Goal: Task Accomplishment & Management: Complete application form

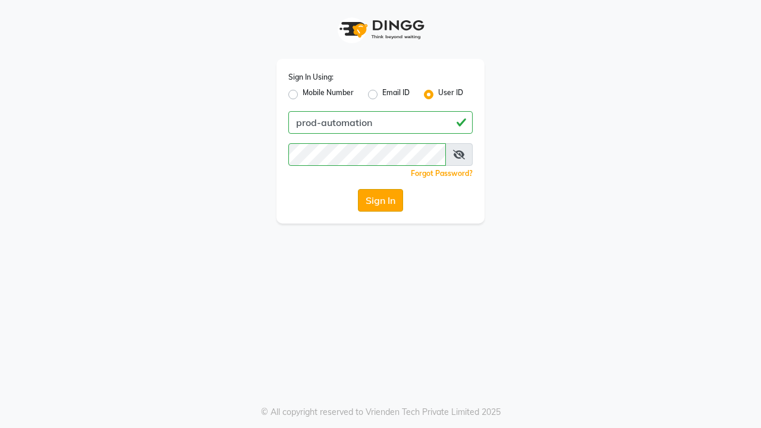
click at [380, 200] on button "Sign In" at bounding box center [380, 200] width 45 height 23
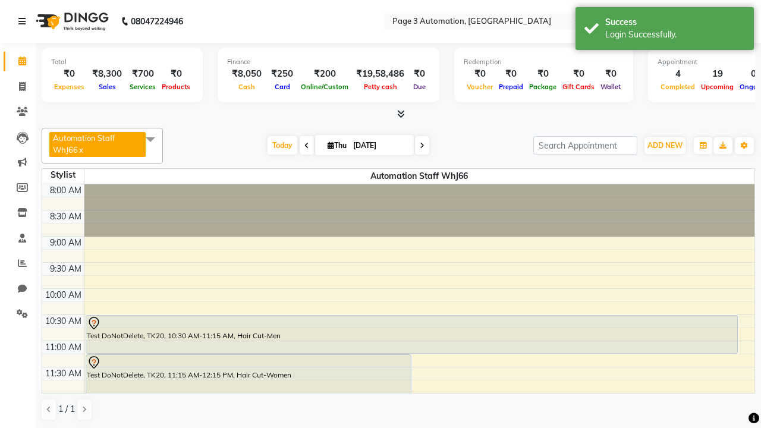
click at [24, 21] on icon at bounding box center [21, 21] width 7 height 8
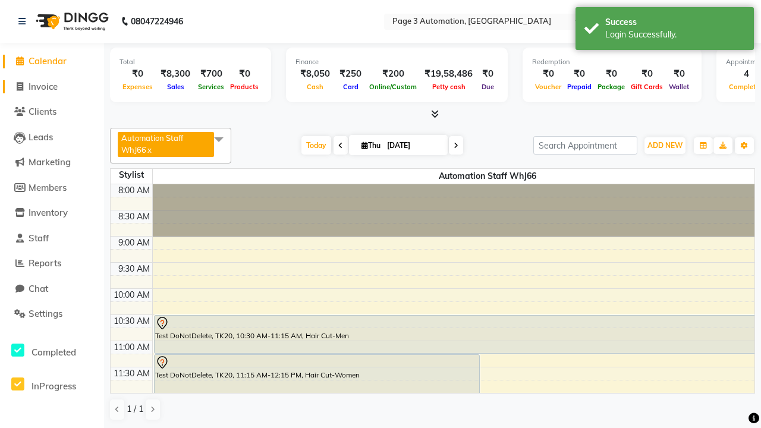
click at [52, 86] on span "Invoice" at bounding box center [43, 86] width 29 height 11
select select "2774"
select select "service"
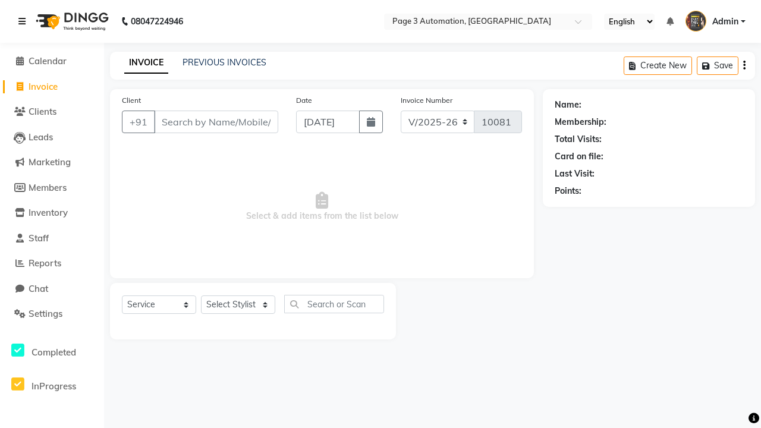
click at [24, 21] on icon at bounding box center [21, 21] width 7 height 8
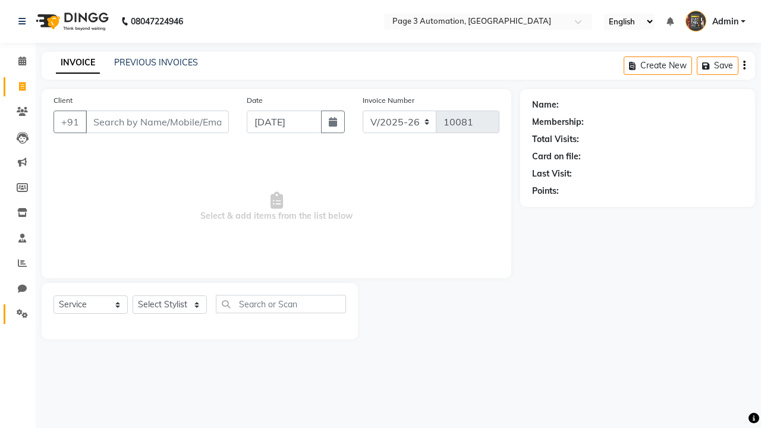
click at [18, 314] on icon at bounding box center [22, 313] width 11 height 9
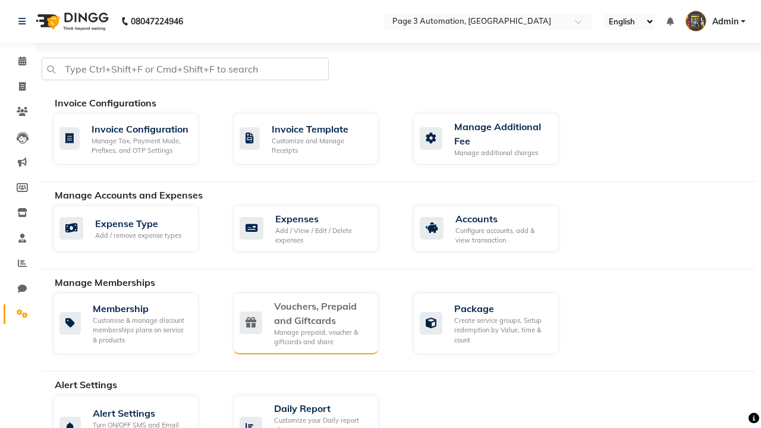
click at [321, 313] on div "Vouchers, Prepaid and Giftcards" at bounding box center [321, 313] width 95 height 29
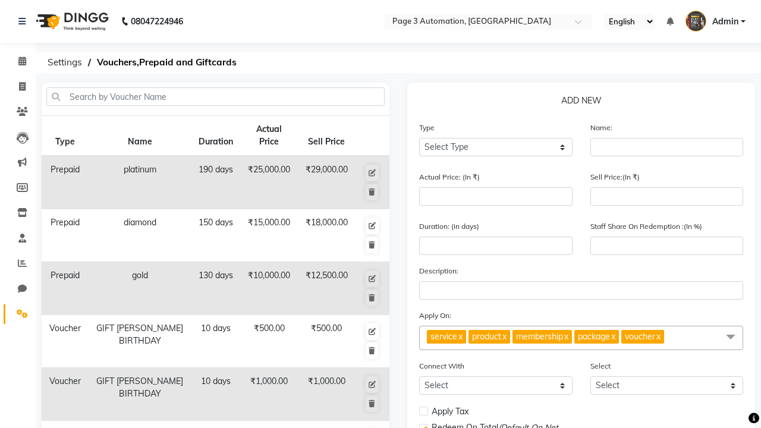
select select "V"
type input "Testing Voucher nuu"
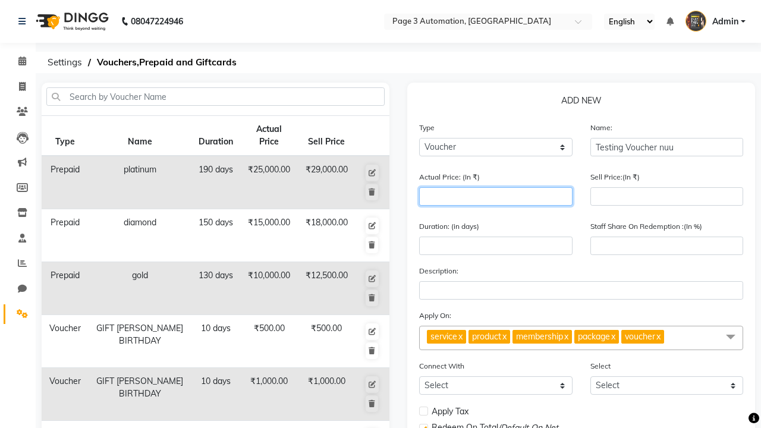
type input "1500"
type input "0"
type input "1500"
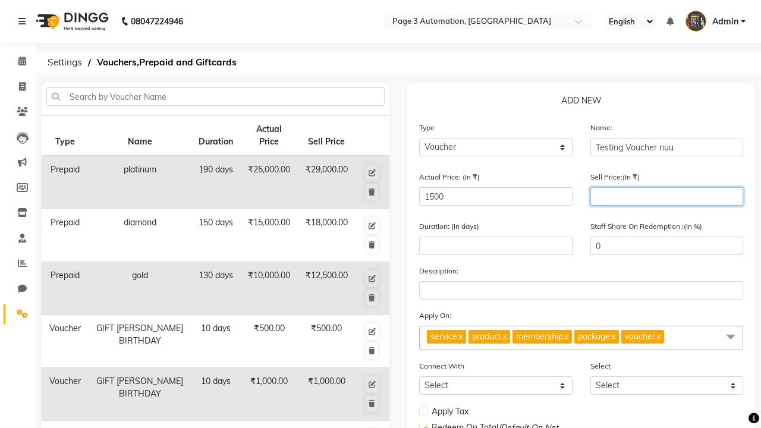
type input "1200"
type input "80"
type input "1200"
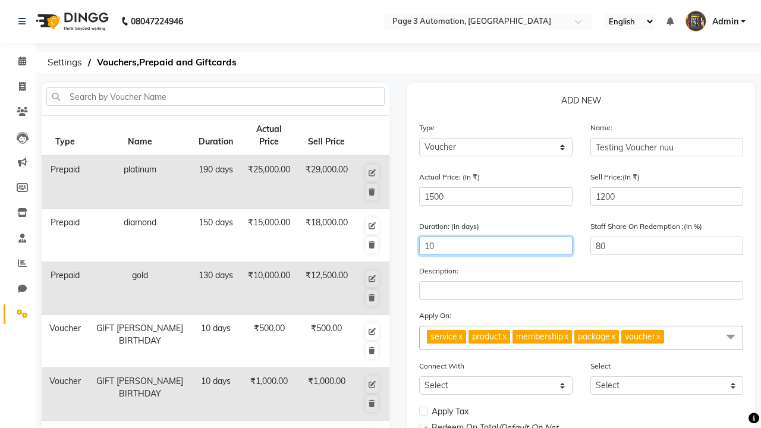
type input "10"
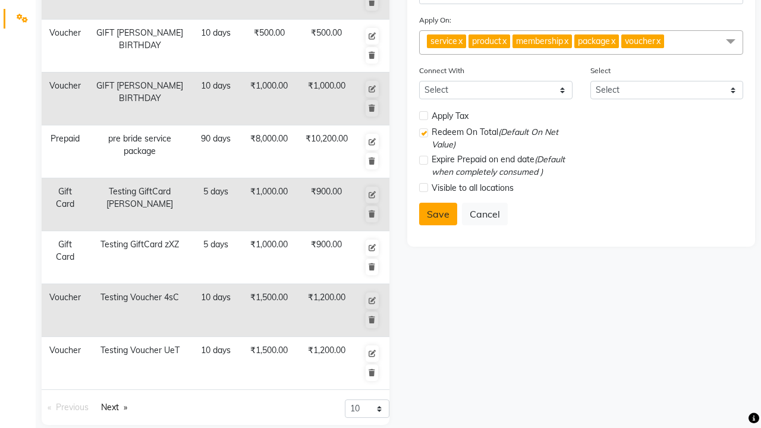
select select
checkbox input "false"
checkbox input "true"
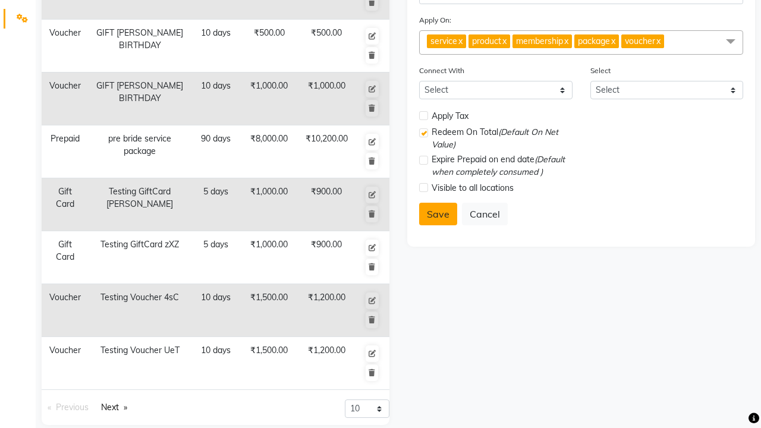
checkbox input "false"
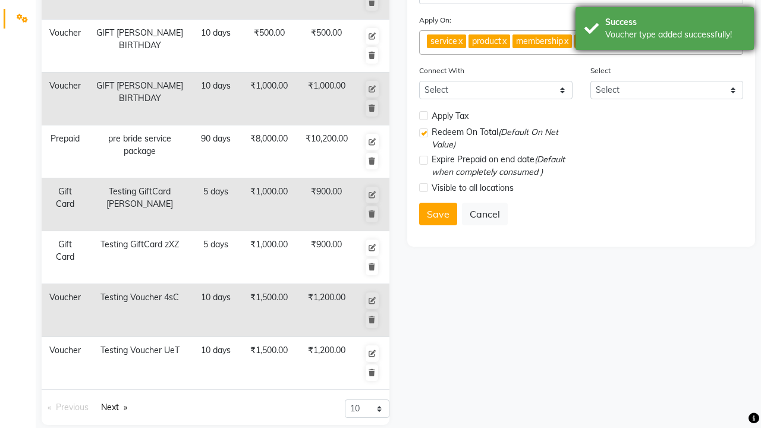
click at [664, 30] on div "Voucher type added successfully!" at bounding box center [675, 35] width 140 height 12
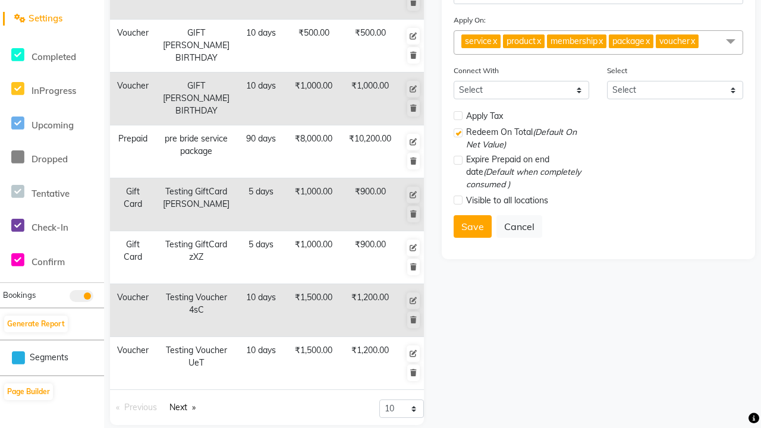
scroll to position [0, 0]
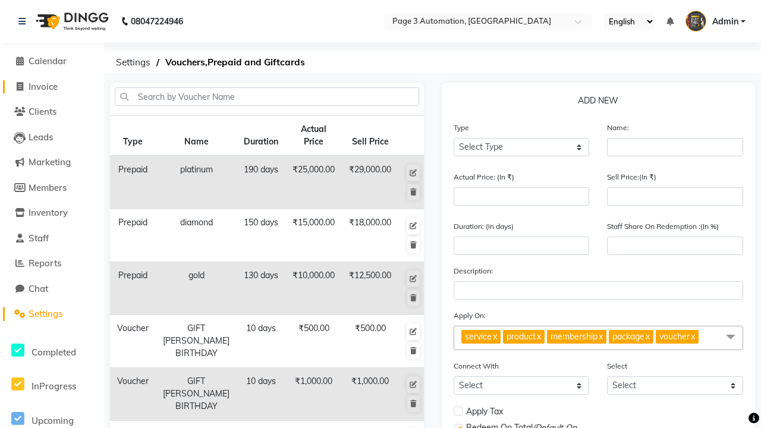
click at [52, 86] on span "Invoice" at bounding box center [43, 86] width 29 height 11
select select "2774"
select select "service"
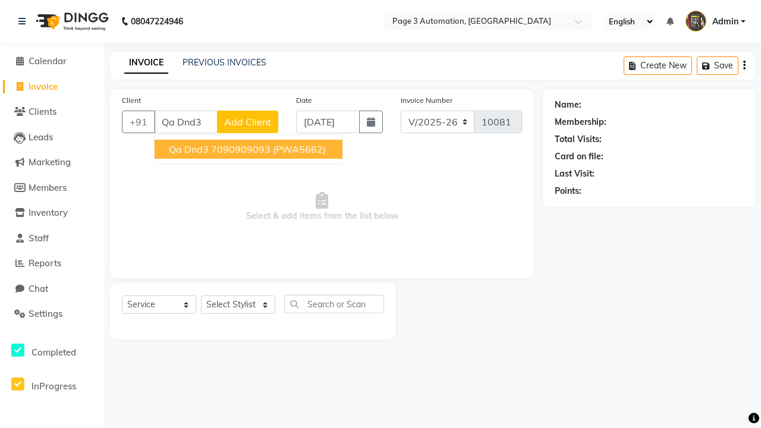
click at [250, 149] on ngb-highlight "7090909093" at bounding box center [240, 149] width 59 height 12
type input "7090909093"
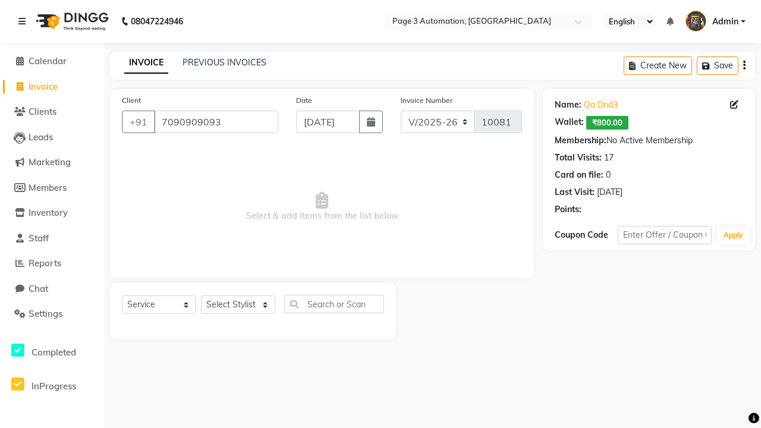
select select "V"
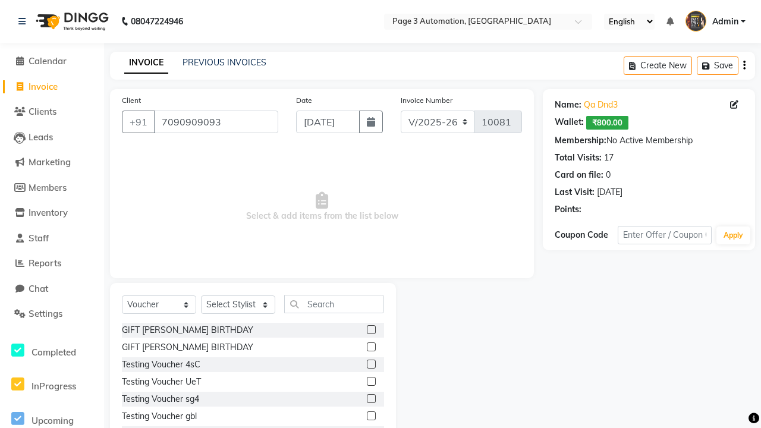
select select "71572"
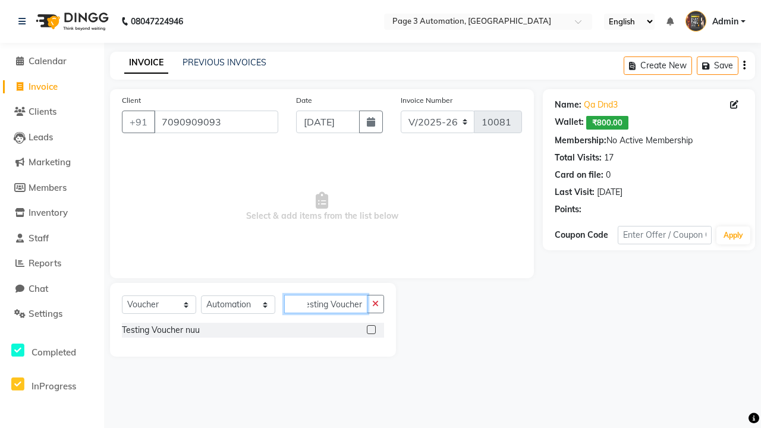
type input "Testing Voucher nuu"
click at [371, 329] on label at bounding box center [371, 329] width 9 height 9
click at [371, 329] on input "checkbox" at bounding box center [371, 330] width 8 height 8
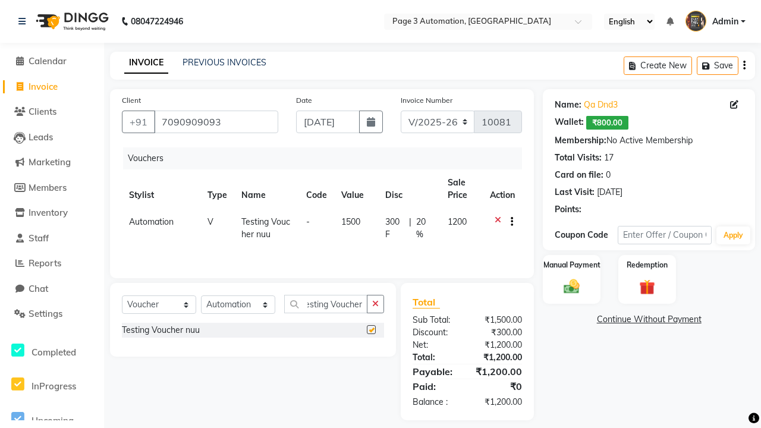
scroll to position [0, 0]
checkbox input "false"
click at [571, 265] on label "Manual Payment" at bounding box center [571, 264] width 59 height 11
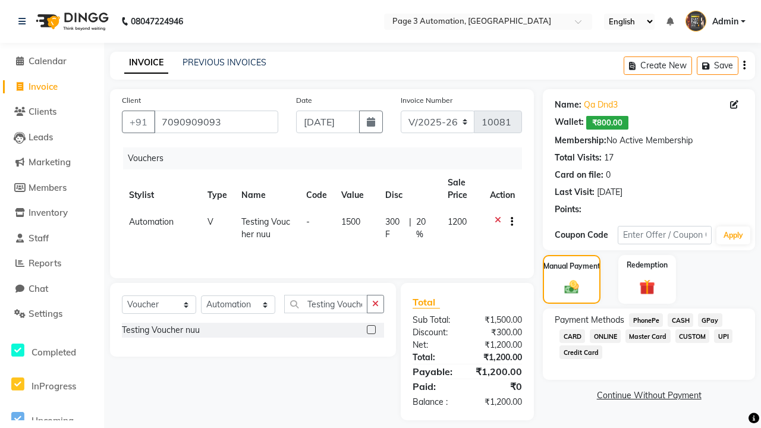
click at [680, 320] on span "CASH" at bounding box center [680, 320] width 26 height 14
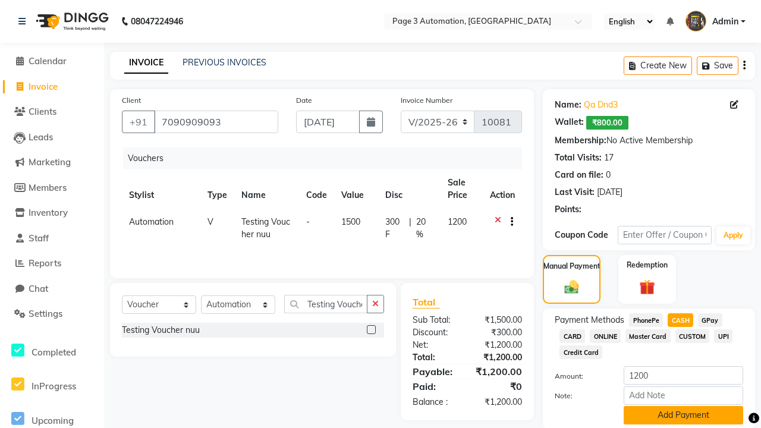
click at [683, 415] on button "Add Payment" at bounding box center [682, 415] width 119 height 18
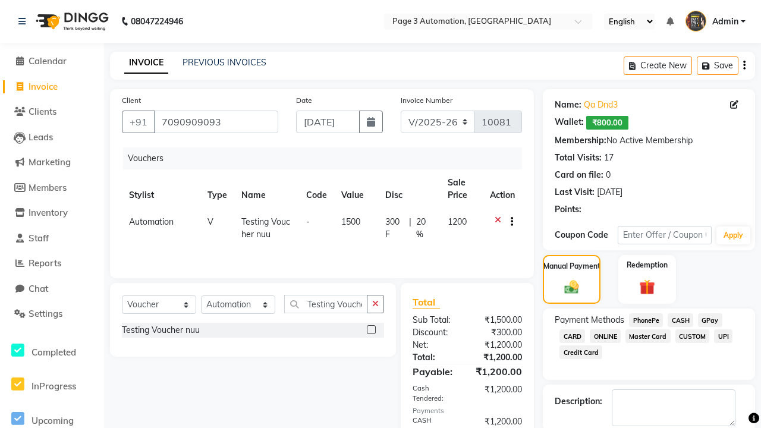
checkbox input "false"
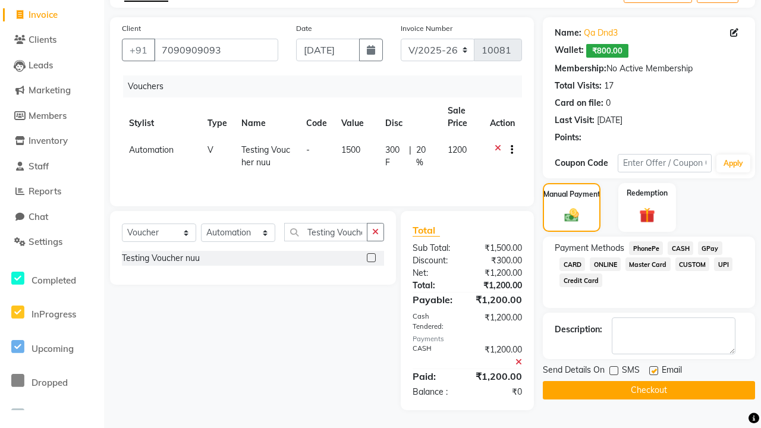
click at [653, 370] on label at bounding box center [653, 370] width 9 height 9
click at [653, 370] on input "checkbox" at bounding box center [653, 371] width 8 height 8
checkbox input "false"
click at [648, 390] on button "Checkout" at bounding box center [648, 390] width 212 height 18
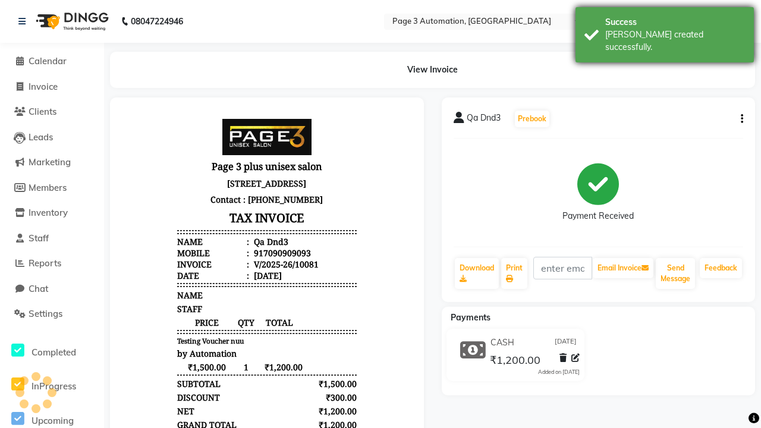
click at [664, 30] on div "[PERSON_NAME] created successfully." at bounding box center [675, 41] width 140 height 25
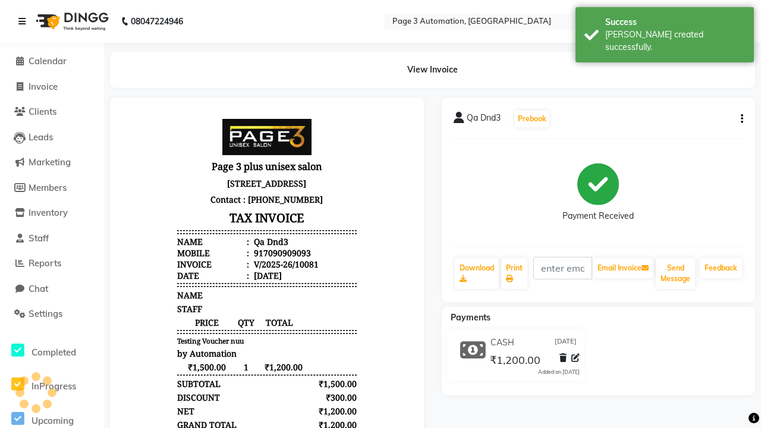
click at [24, 21] on icon at bounding box center [21, 21] width 7 height 8
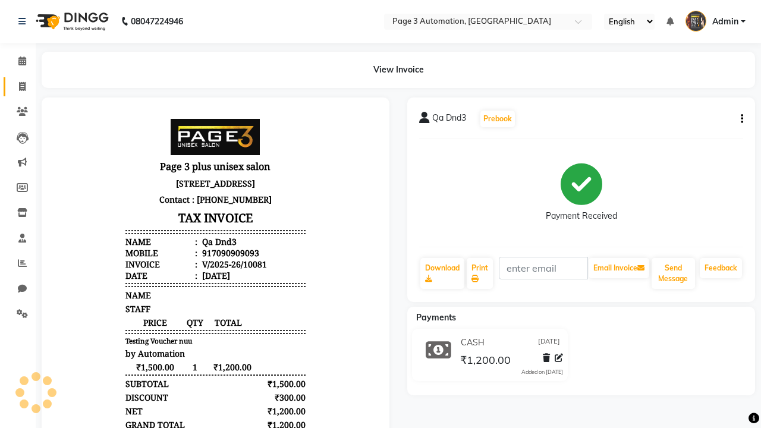
click at [18, 86] on span at bounding box center [22, 87] width 21 height 14
select select "service"
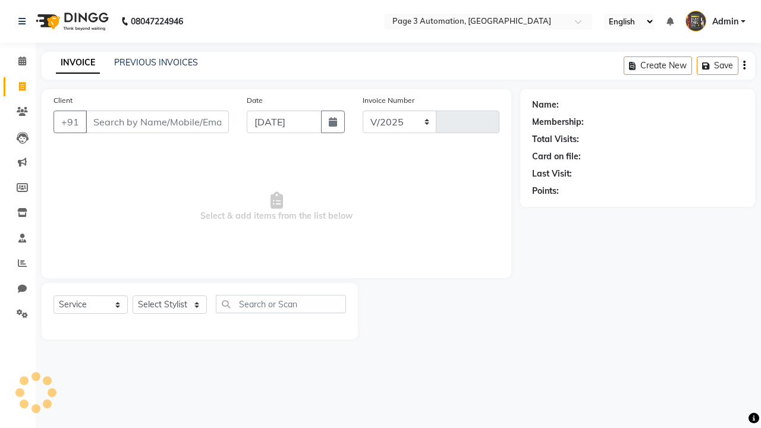
select select "2774"
type input "10082"
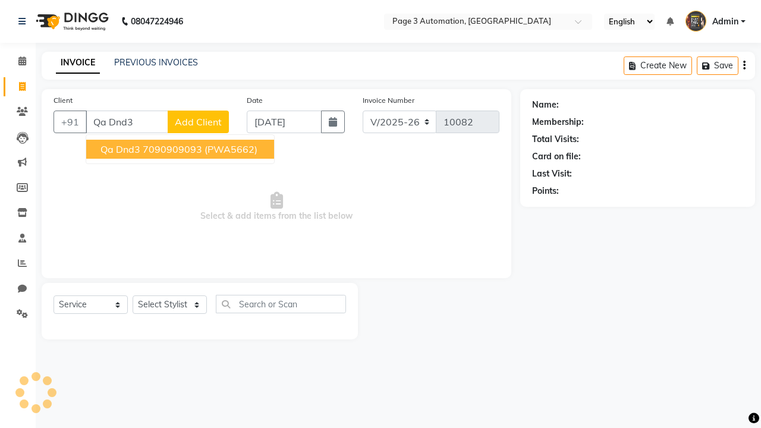
click at [181, 149] on ngb-highlight "7090909093" at bounding box center [172, 149] width 59 height 12
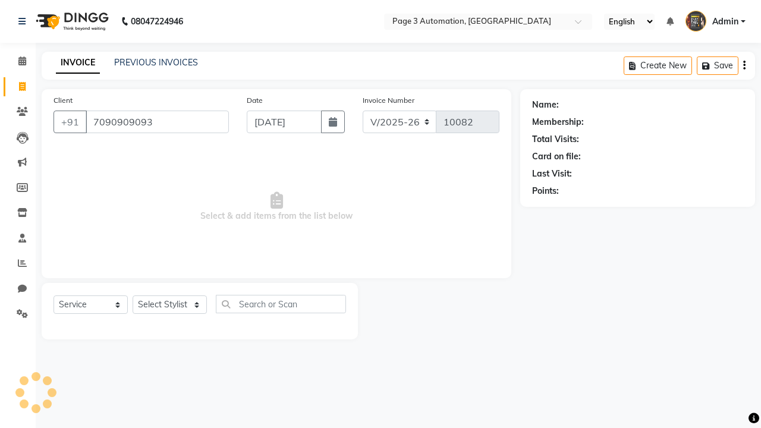
type input "7090909093"
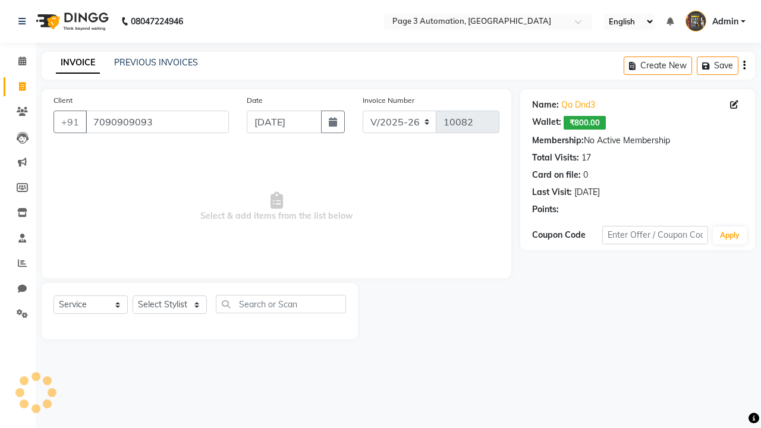
select select "71572"
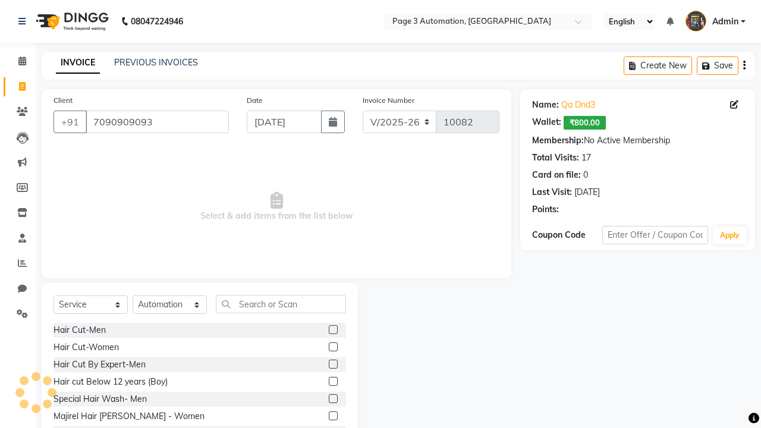
click at [332, 364] on label at bounding box center [333, 363] width 9 height 9
click at [332, 364] on input "checkbox" at bounding box center [333, 365] width 8 height 8
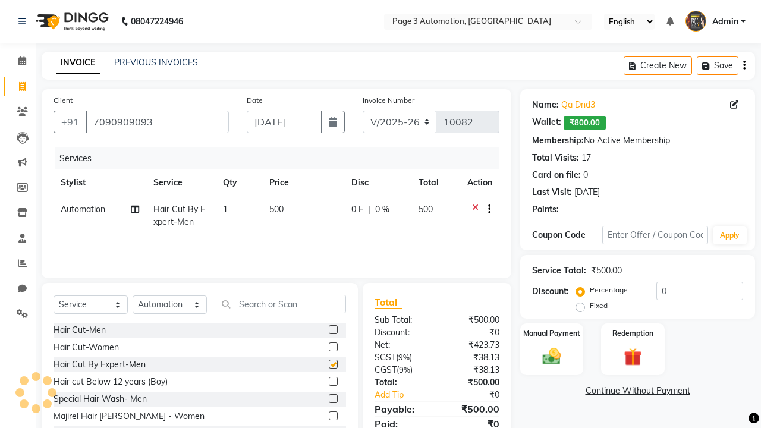
checkbox input "false"
click at [632, 333] on label "Redemption" at bounding box center [632, 332] width 43 height 11
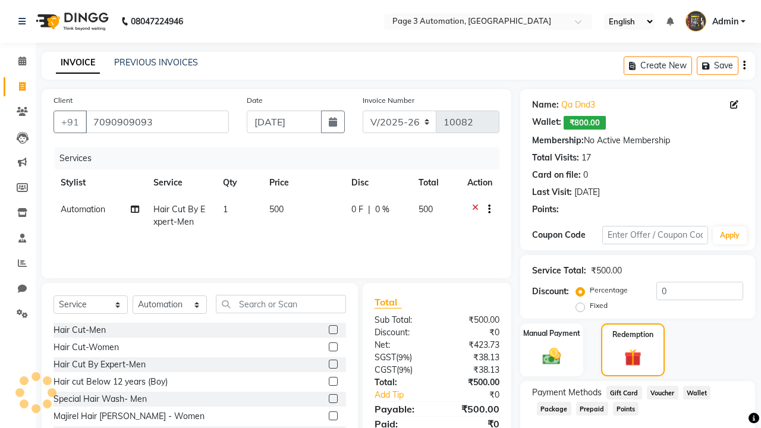
click at [662, 392] on span "Voucher" at bounding box center [661, 393] width 31 height 14
click at [715, 21] on span "Admin" at bounding box center [725, 21] width 26 height 12
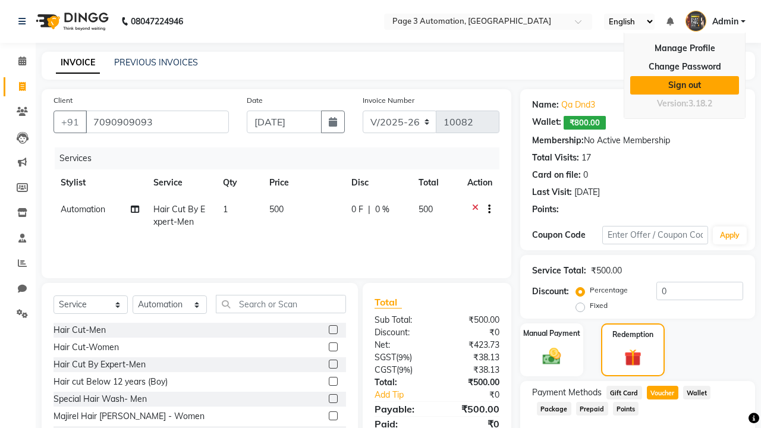
click at [684, 85] on link "Sign out" at bounding box center [684, 85] width 109 height 18
